Goal: Task Accomplishment & Management: Use online tool/utility

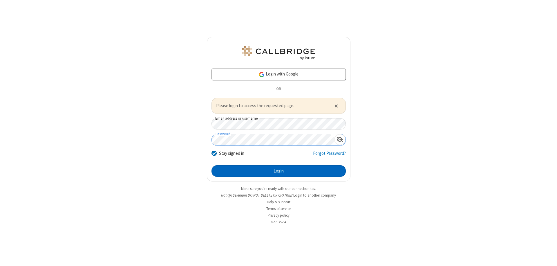
click at [279, 171] on button "Login" at bounding box center [279, 171] width 134 height 12
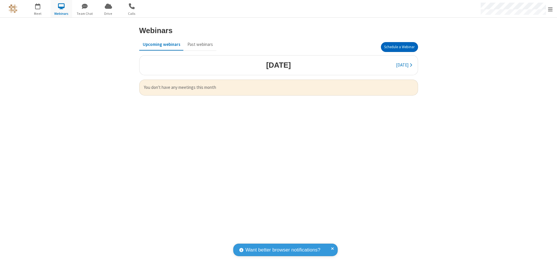
click at [399, 47] on button "Schedule a Webinar" at bounding box center [399, 47] width 37 height 10
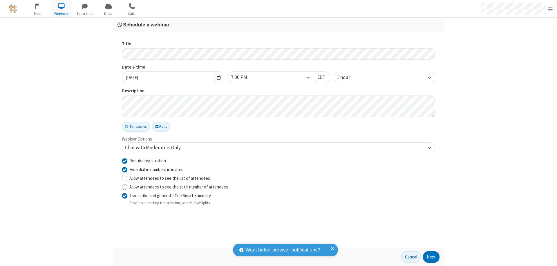
click at [125, 160] on input "Require registration" at bounding box center [125, 161] width 6 height 6
checkbox input "false"
click at [432, 257] on button "Next" at bounding box center [431, 257] width 17 height 12
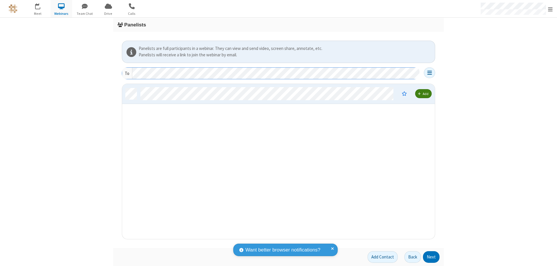
scroll to position [151, 309]
click at [432, 257] on button "Next" at bounding box center [431, 257] width 17 height 12
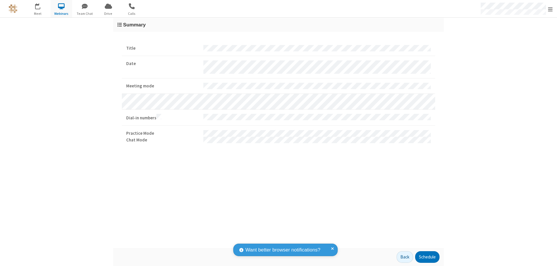
click at [427, 257] on button "Schedule" at bounding box center [427, 257] width 24 height 12
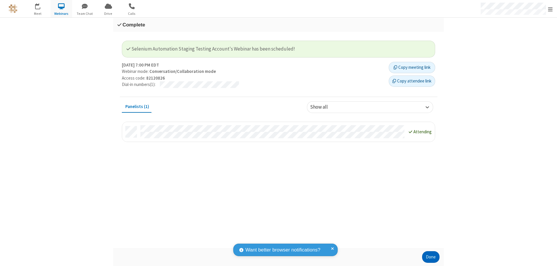
click at [431, 257] on button "Done" at bounding box center [430, 257] width 17 height 12
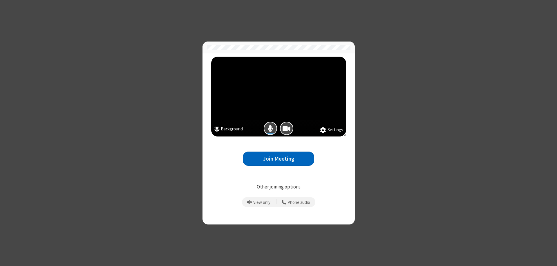
click at [279, 158] on button "Join Meeting" at bounding box center [278, 158] width 71 height 14
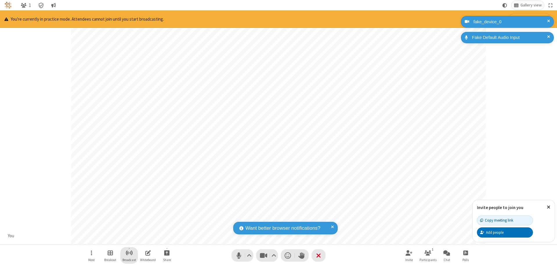
click at [129, 252] on span "Start broadcast" at bounding box center [129, 252] width 7 height 7
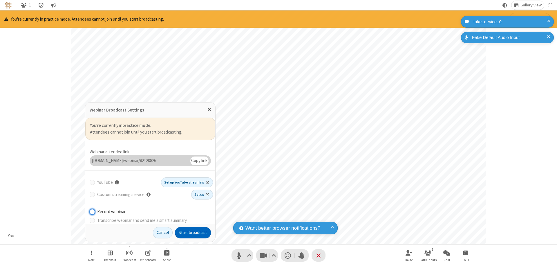
click at [193, 232] on button "Start broadcast" at bounding box center [193, 233] width 36 height 12
